Goal: Information Seeking & Learning: Compare options

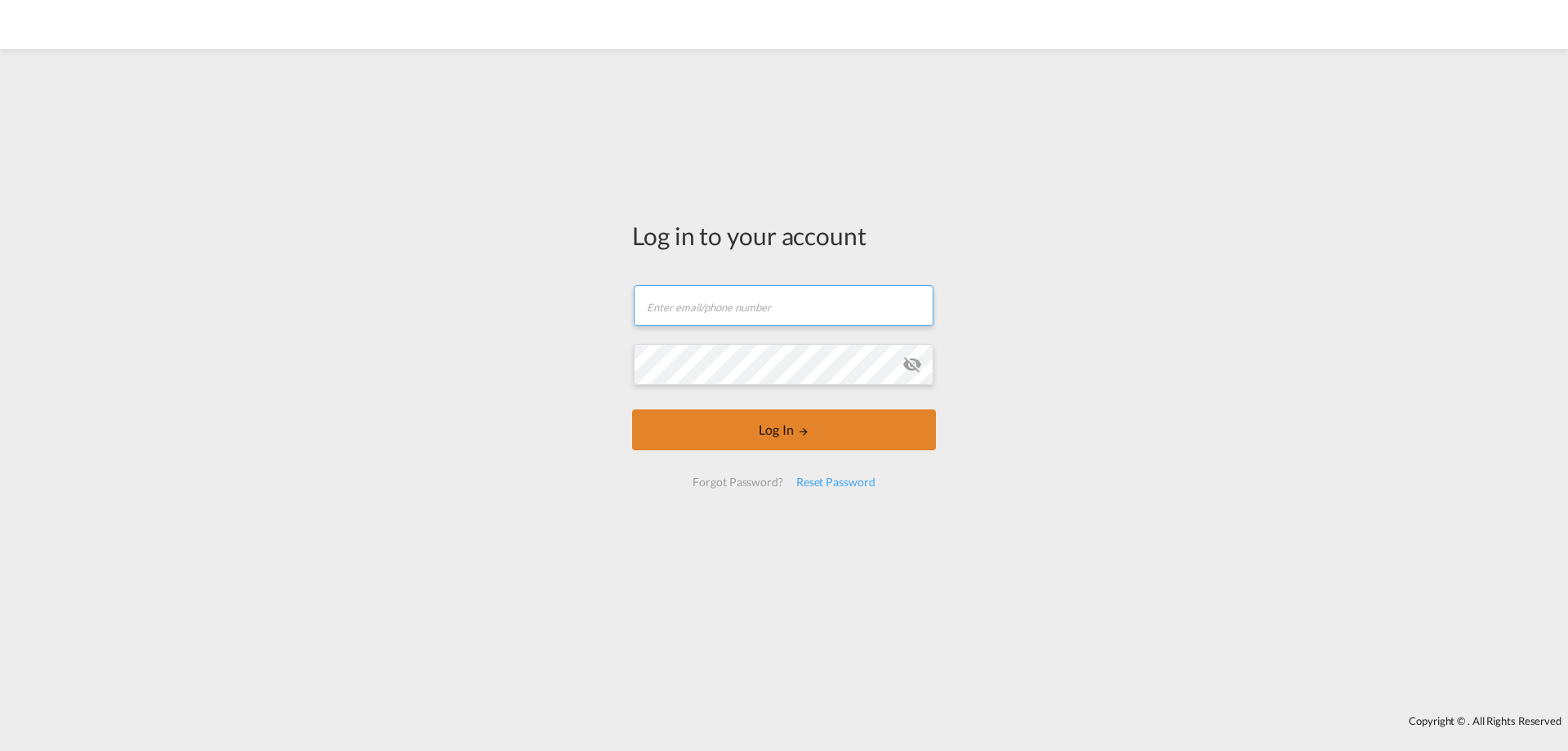
type input "[PERSON_NAME][EMAIL_ADDRESS][DOMAIN_NAME]"
click at [720, 423] on button "Log In" at bounding box center [784, 429] width 304 height 41
